Goal: Use online tool/utility: Utilize a website feature to perform a specific function

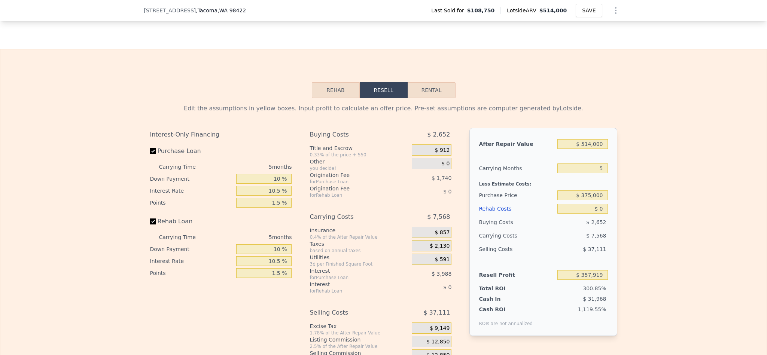
scroll to position [1179, 0]
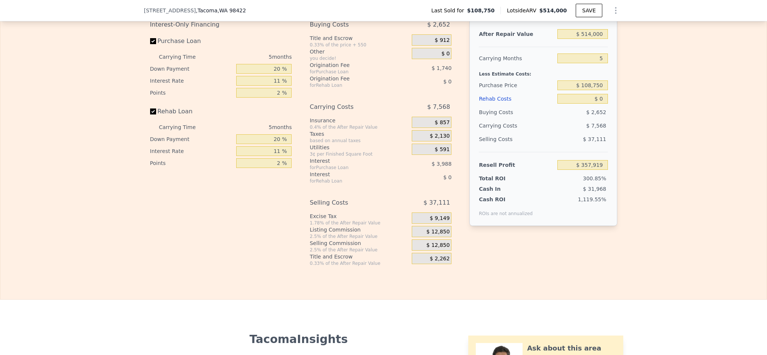
scroll to position [1121, 0]
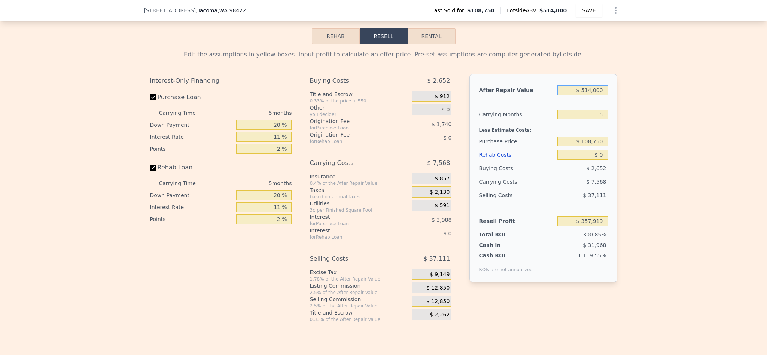
click at [591, 95] on input "$ 514,000" at bounding box center [582, 90] width 50 height 10
type input "$ 55,000"
type input "-$ 67,667"
type input "$ 550,000"
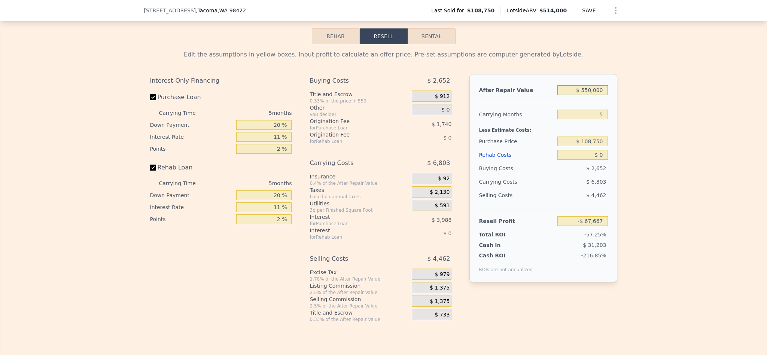
type input "$ 391,298"
type input "$ 550,000"
type input "4"
type input "$ 392,824"
type input "4"
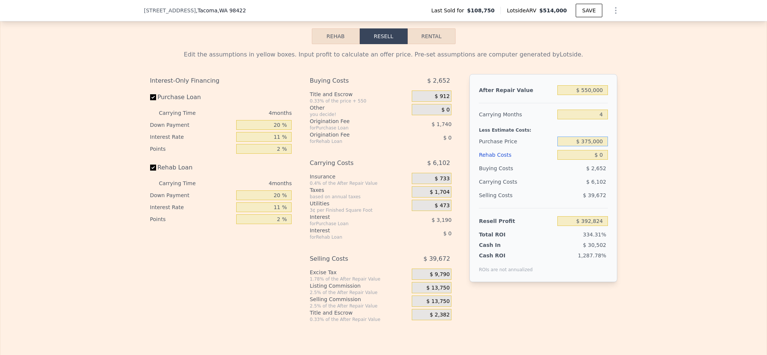
type input "$ 375,000"
type input "$ 113,619"
type input "$ 5"
type input "$ 113,614"
type input "$ 55"
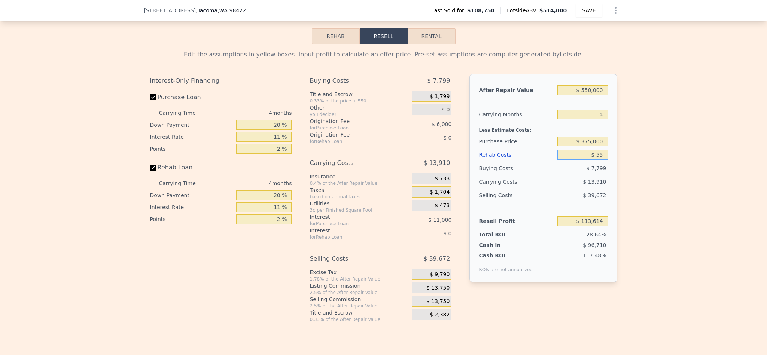
type input "$ 113,563"
type input "$ 550"
type input "$ 113,044"
type input "$ 5,500"
type input "$ 107,871"
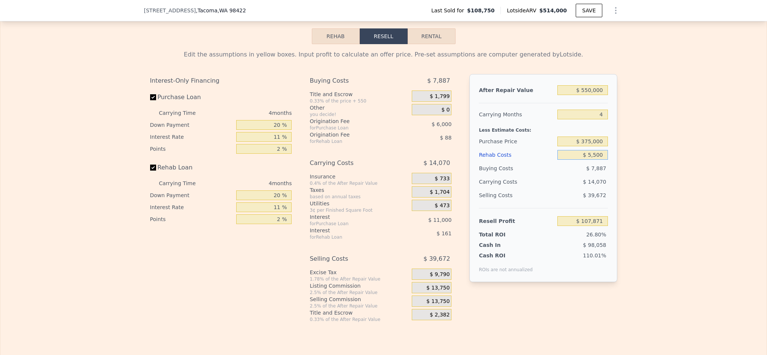
type input "$ 55,000"
type input "$ 56,127"
type input "$ 55,000"
drag, startPoint x: 267, startPoint y: 147, endPoint x: 262, endPoint y: 147, distance: 5.6
click at [262, 130] on input "20 %" at bounding box center [263, 125] width 55 height 10
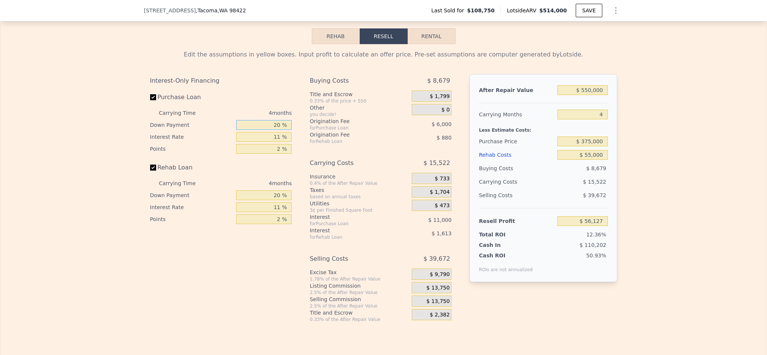
type input "1 %"
type input "$ 52,090"
type input "10 %"
type input "$ 54,001"
type input "1 %"
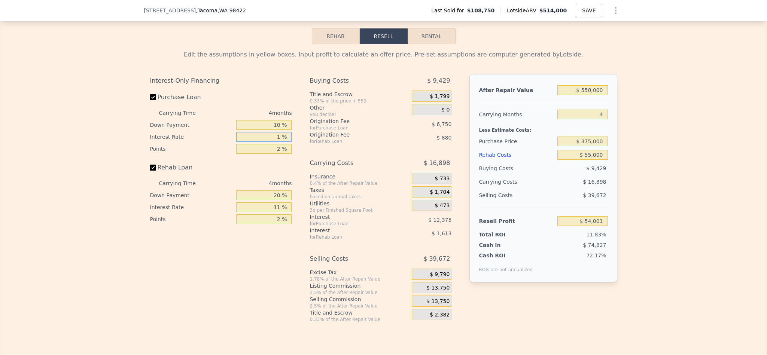
type input "$ 65,253"
type input "10 %"
type input "$ 55,125"
type input "10.5 %"
type input "$ 54,565"
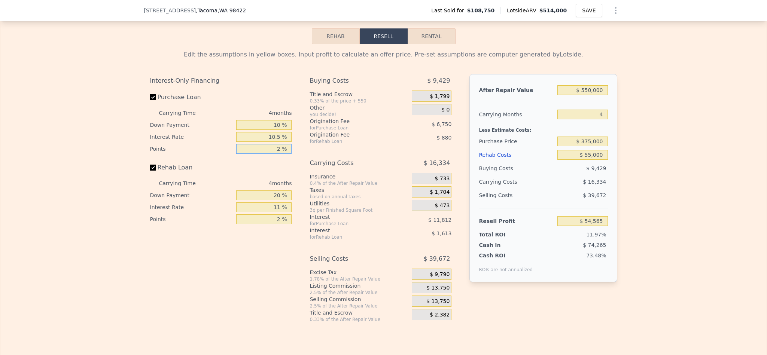
type input "1 %"
type input "$ 57,940"
type input "1.5 %"
type input "$ 56,252"
type input "1 %"
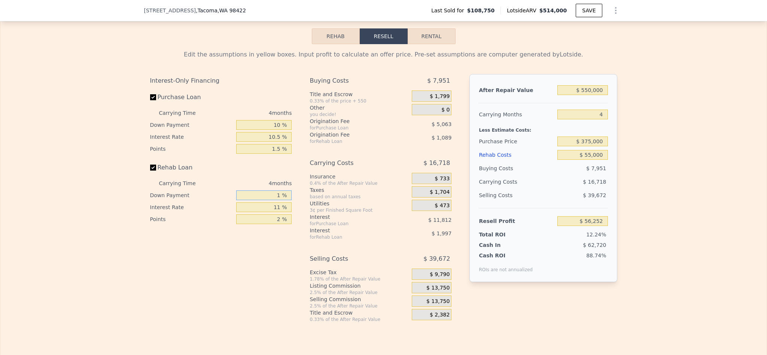
type input "$ 55,659"
type input "10 %"
type input "$ 55,938"
type input "1 %"
type input "$ 57,590"
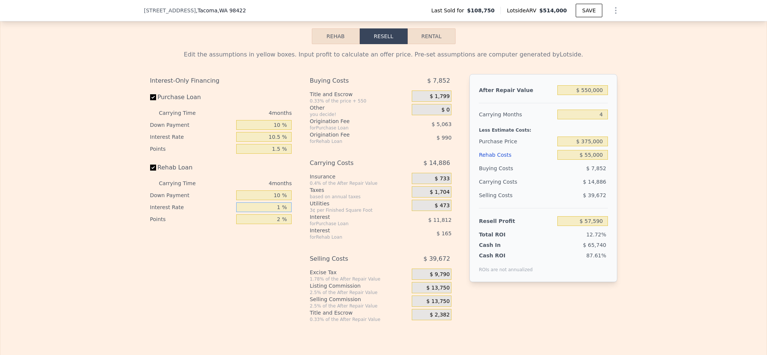
type input "10 %"
type input "$ 56,102"
type input "10.5 %"
type input "1 %"
type input "$ 56,517"
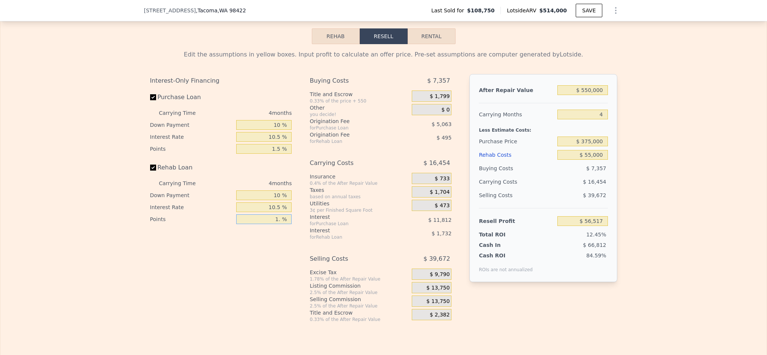
type input "1.5 %"
type input "$ 56,269"
type input "1.5 %"
click at [435, 292] on span "$ 13,750" at bounding box center [437, 288] width 23 height 7
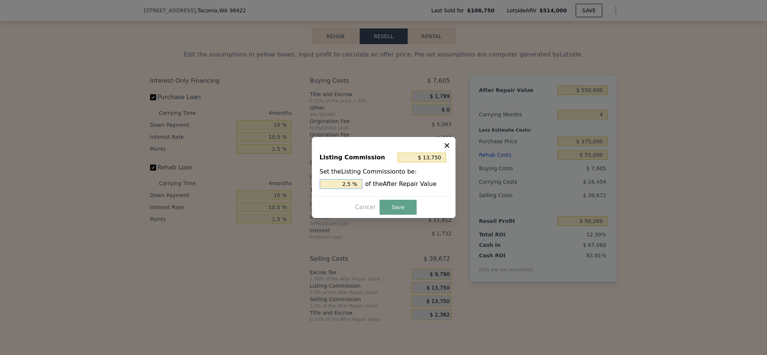
drag, startPoint x: 346, startPoint y: 185, endPoint x: 326, endPoint y: 185, distance: 20.6
click at [326, 185] on input "2.5 %" at bounding box center [341, 184] width 43 height 10
type input "$ 8,250"
type input "1.5 %"
click at [386, 207] on button "Save" at bounding box center [398, 207] width 37 height 15
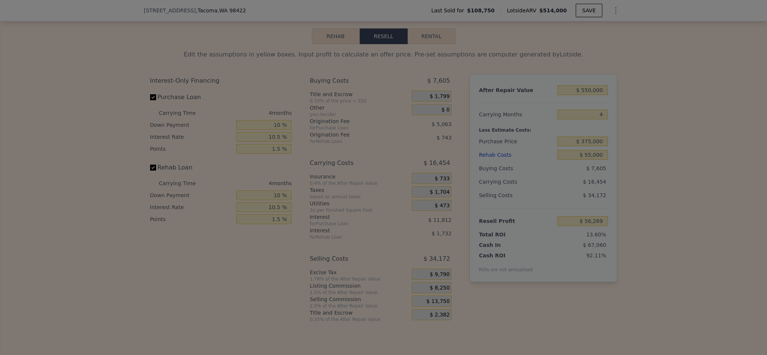
type input "$ 61,769"
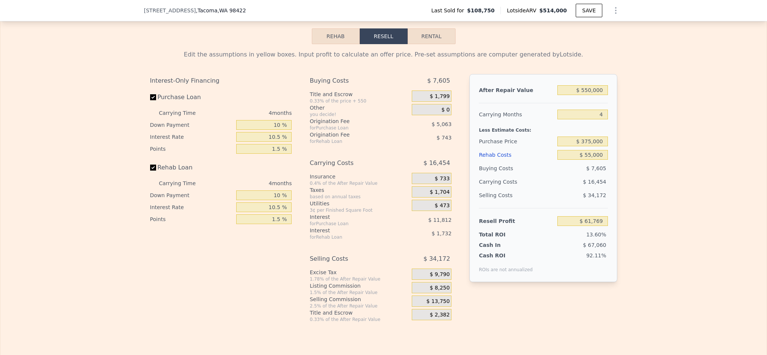
click at [676, 207] on div "Edit the assumptions in yellow boxes. Input profit to calculate an offer price.…" at bounding box center [383, 183] width 766 height 278
click at [585, 146] on input "$ 375,000" at bounding box center [582, 142] width 50 height 10
type input "$ 385,000"
click at [663, 219] on div "Edit the assumptions in yellow boxes. Input profit to calculate an offer price.…" at bounding box center [383, 183] width 766 height 278
type input "$ 51,285"
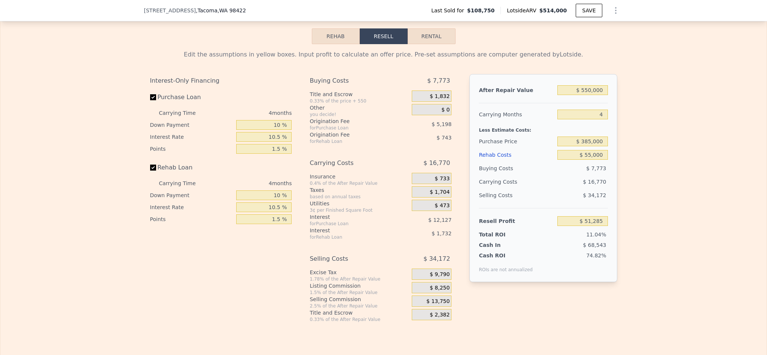
type input "$ 514,000"
type input "5"
type input "$ 0"
type input "$ 357,919"
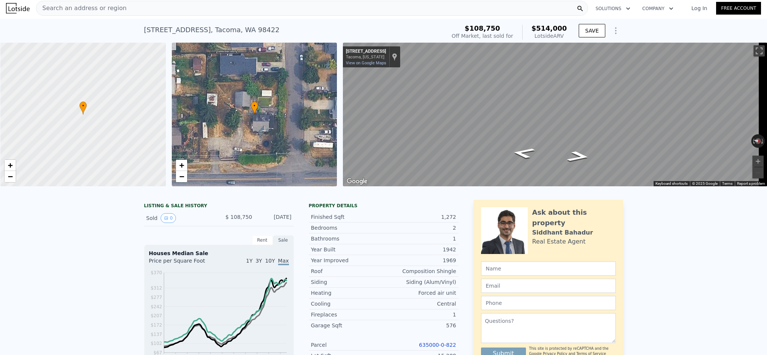
scroll to position [0, 0]
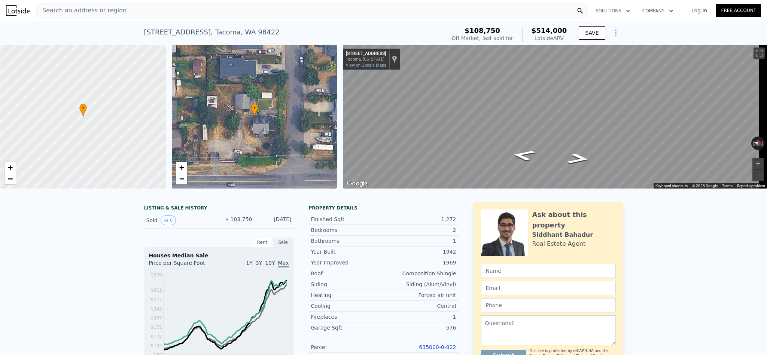
click at [202, 8] on div "Search an address or region" at bounding box center [312, 10] width 552 height 15
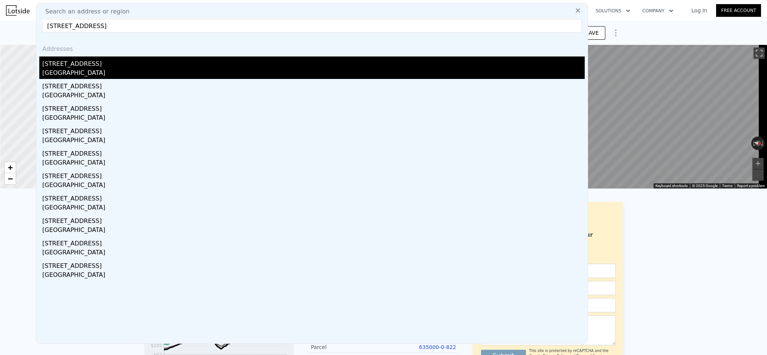
type input "[STREET_ADDRESS]"
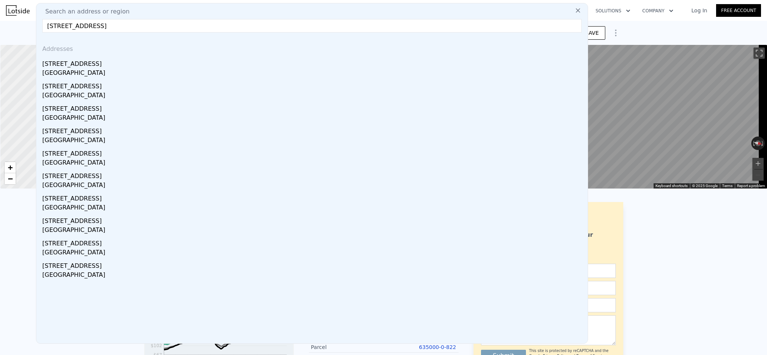
click at [97, 63] on div "[STREET_ADDRESS]" at bounding box center [313, 63] width 542 height 12
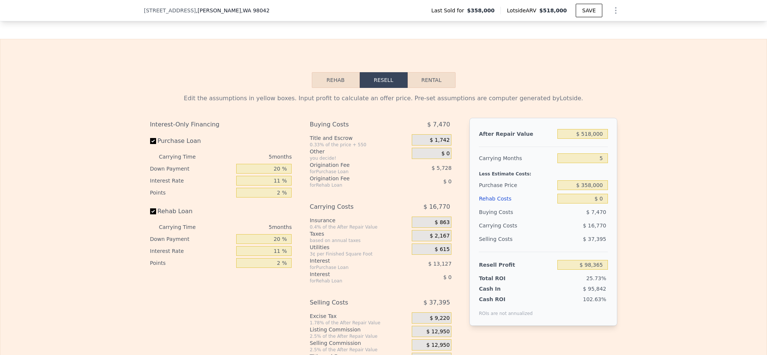
scroll to position [1121, 0]
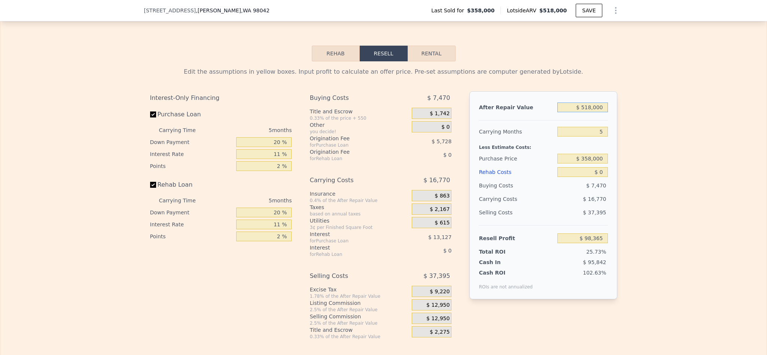
click at [592, 112] on input "$ 518,000" at bounding box center [582, 108] width 50 height 10
type input "$ 6,300"
type input "-$ 381,343"
type input "$ 63,000"
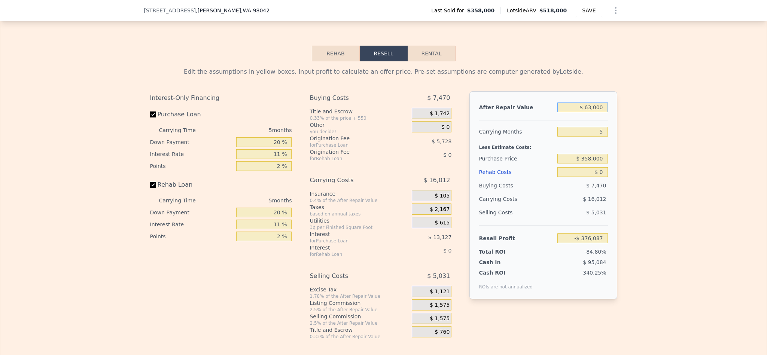
type input "-$ 323,513"
type input "$ 630,000"
type input "$ 202,211"
type input "$ 630,000"
type input "$ 455,000"
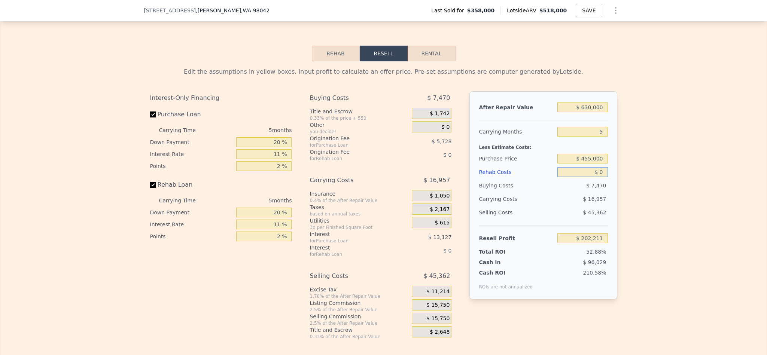
type input "$ 99,776"
type input "$ 7"
type input "$ 99,769"
type input "$ 700"
type input "$ 99,040"
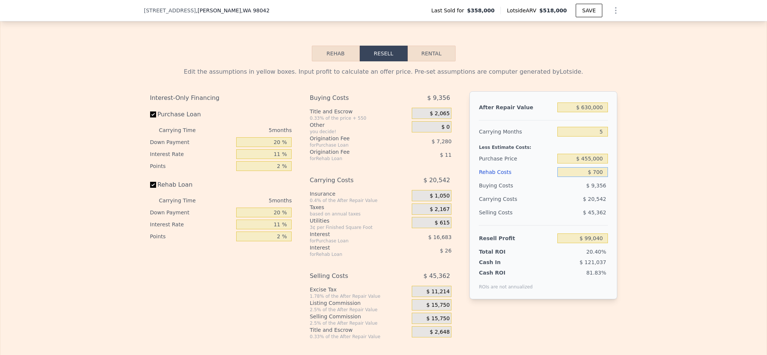
type input "$ 7,000"
type input "$ 92,409"
type input "$ 70,000"
type input "$ 26,091"
type input "$ 70,000"
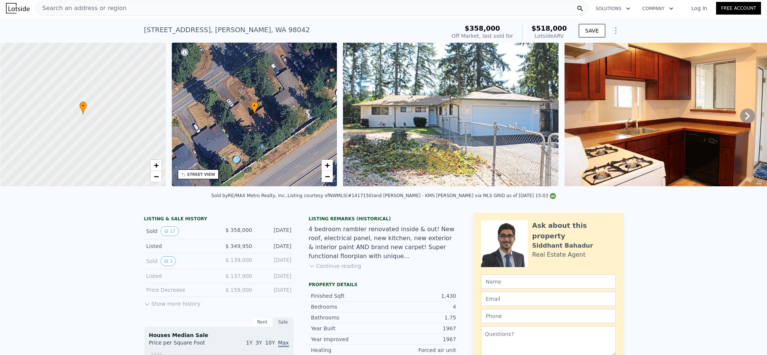
scroll to position [0, 0]
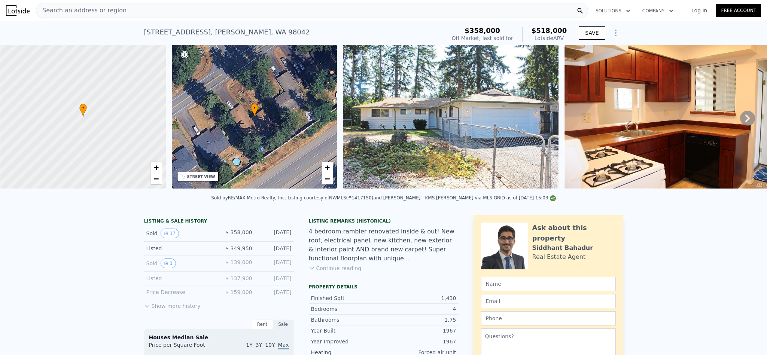
click at [103, 16] on div "Search an address or region" at bounding box center [81, 10] width 90 height 14
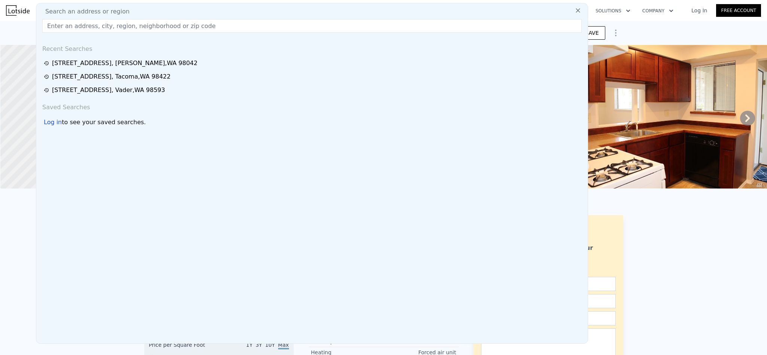
type input "[STREET_ADDRESS][PERSON_NAME]"
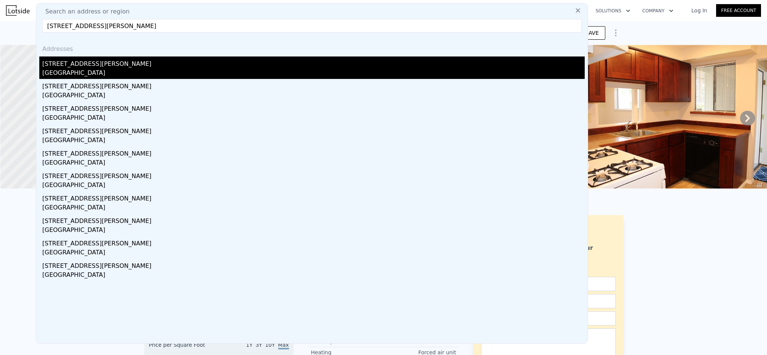
click at [124, 70] on div "[GEOGRAPHIC_DATA]" at bounding box center [313, 73] width 542 height 10
type input "$ 518,000"
type input "$ 0"
type input "$ 98,365"
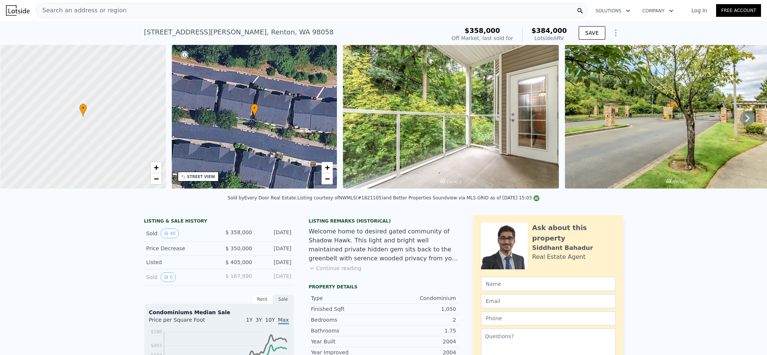
click at [159, 13] on div "Search an address or region" at bounding box center [312, 10] width 552 height 15
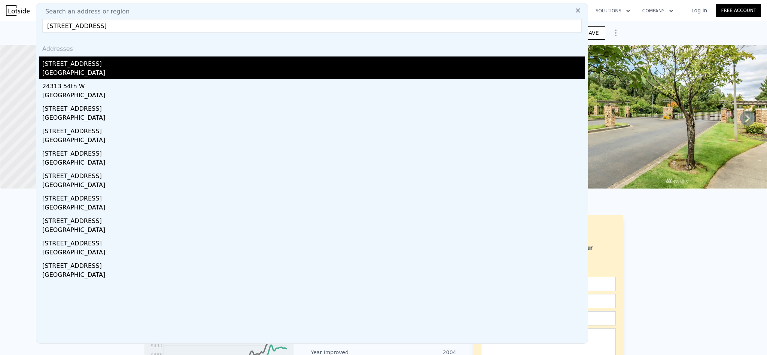
type input "[STREET_ADDRESS]"
click at [108, 71] on div "[GEOGRAPHIC_DATA]" at bounding box center [313, 73] width 542 height 10
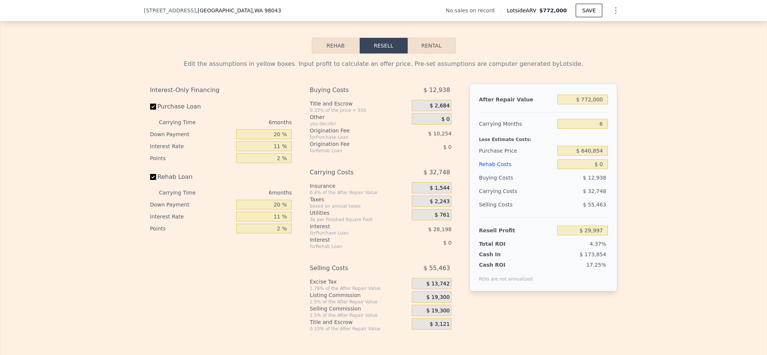
scroll to position [1121, 0]
click at [589, 154] on input "$ 640,854" at bounding box center [582, 149] width 50 height 10
type input "$ 560,000"
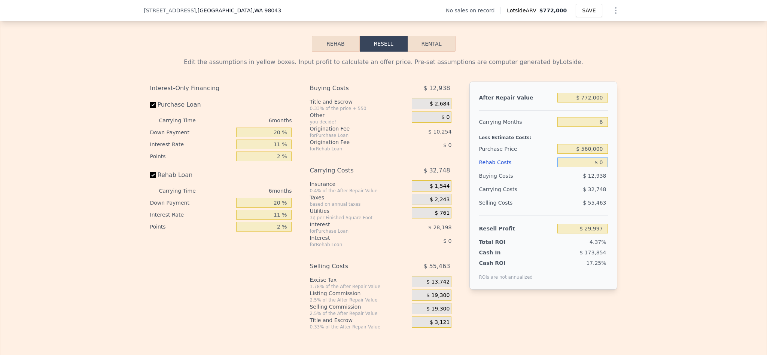
type input "$ 115,972"
type input "$ 9"
type input "$ 115,963"
type input "$ 90"
type input "$ 115,875"
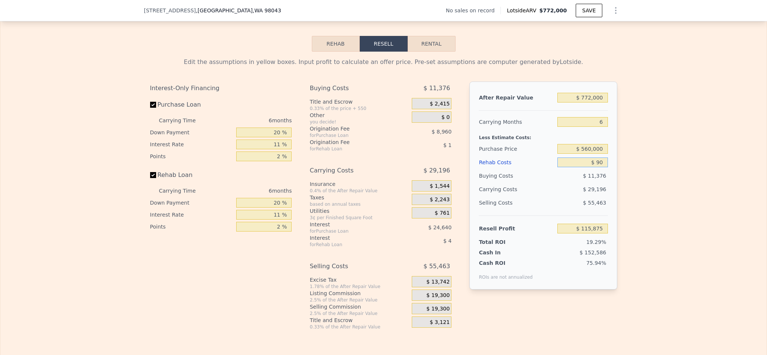
type input "$ 900"
type input "$ 115,016"
type input "$ 9,000"
type input "$ 106,432"
type input "$ 90,000"
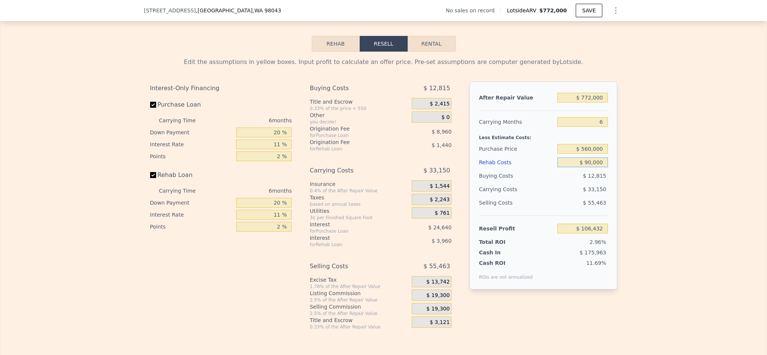
type input "$ 20,572"
type input "$ 9,000"
type input "$ 106,432"
type input "$ 90"
type input "$ 115,875"
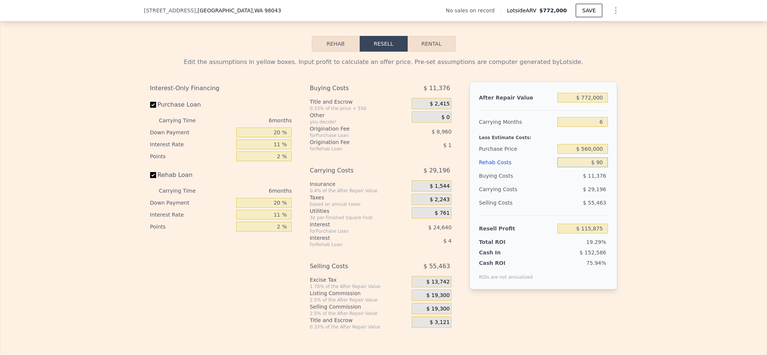
type input "$ 9"
type input "$ 115,963"
type input "$ 8"
type input "$ 115,964"
type input "$ 80"
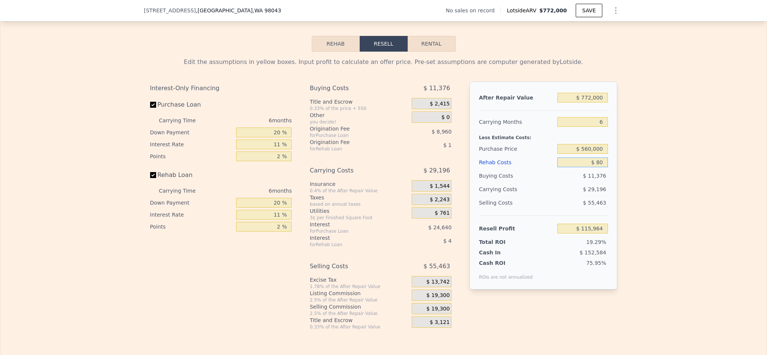
type input "$ 115,885"
type input "$ 800"
type input "$ 115,123"
type input "$ 8"
type input "$ 115,964"
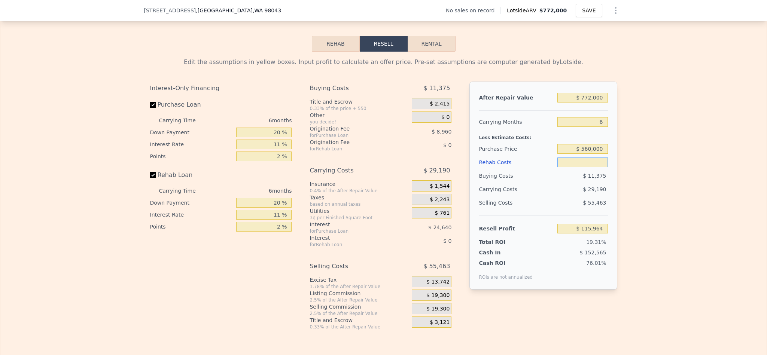
type input "$ 8"
type input "$ 7"
type input "$ 115,965"
type input "$ 70"
type input "$ 115,895"
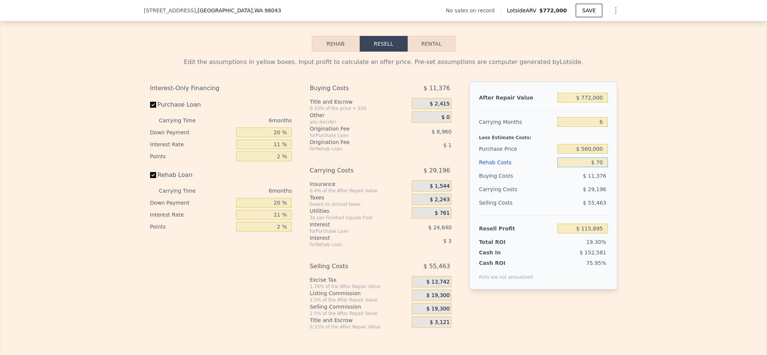
type input "$ 700"
type input "$ 115,231"
type input "$ 7,000"
type input "$ 108,554"
type input "$ 70,000"
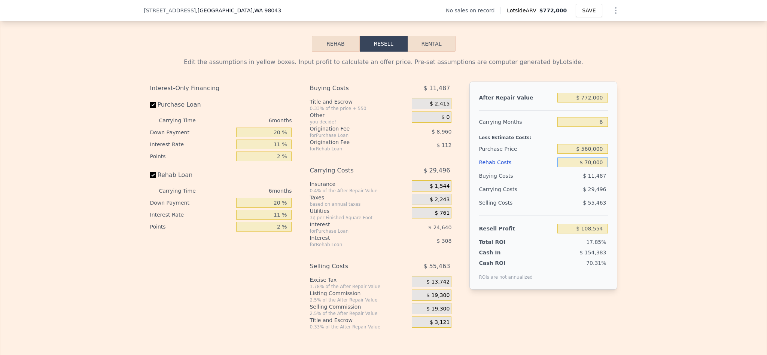
type input "$ 41,774"
type input "$ 70,000"
click at [587, 103] on input "$ 772,000" at bounding box center [582, 98] width 50 height 10
type input "$ 77,000"
type input "-$ 602,400"
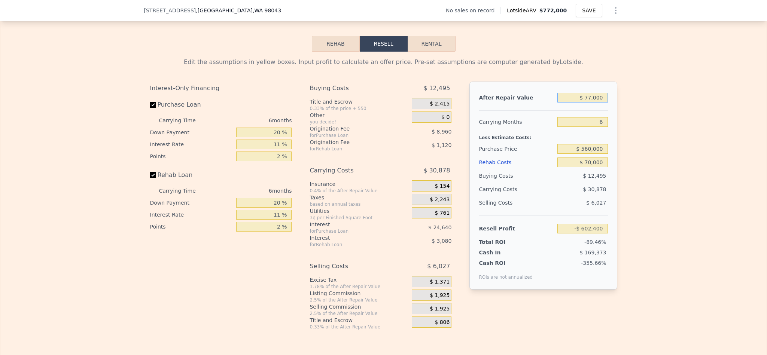
type input "$ 775,000"
type input "$ 44,555"
click at [657, 217] on div "Edit the assumptions in yellow boxes. Input profit to calculate an offer price.…" at bounding box center [383, 191] width 766 height 278
type input "$ 772,000"
type input "$ 0"
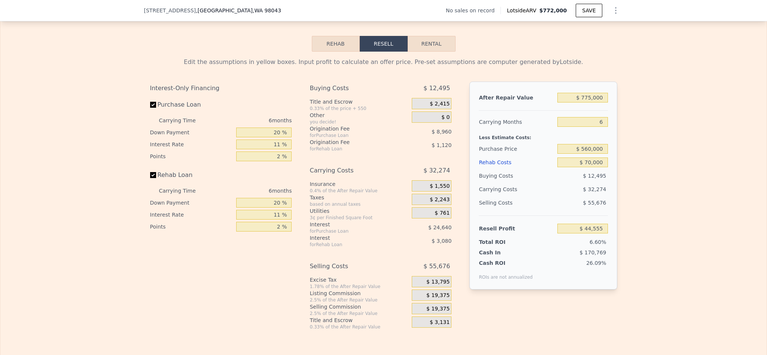
type input "$ 29,997"
